Goal: Transaction & Acquisition: Purchase product/service

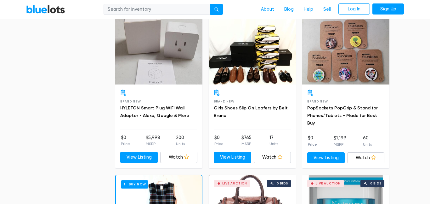
scroll to position [512, 0]
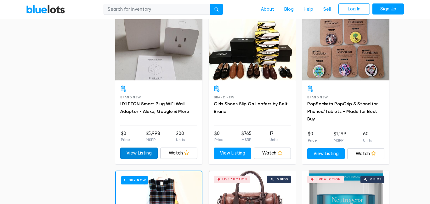
click at [143, 155] on link "View Listing" at bounding box center [138, 152] width 37 height 11
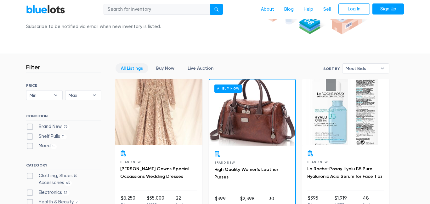
scroll to position [124, 0]
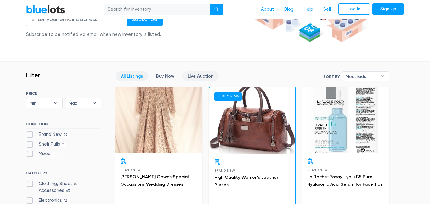
click at [190, 77] on link "Live Auction" at bounding box center [200, 76] width 37 height 10
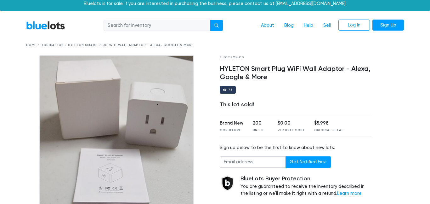
scroll to position [9, 0]
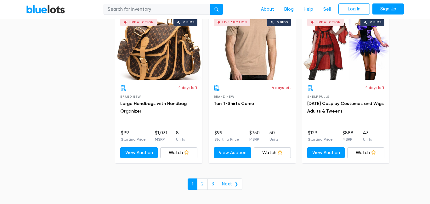
scroll to position [2385, 0]
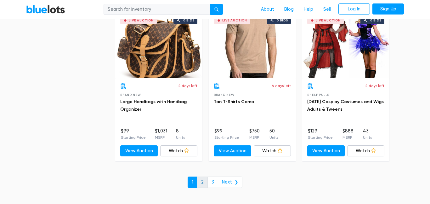
click at [202, 183] on link "2" at bounding box center [202, 181] width 11 height 11
